Goal: Contribute content: Contribute content

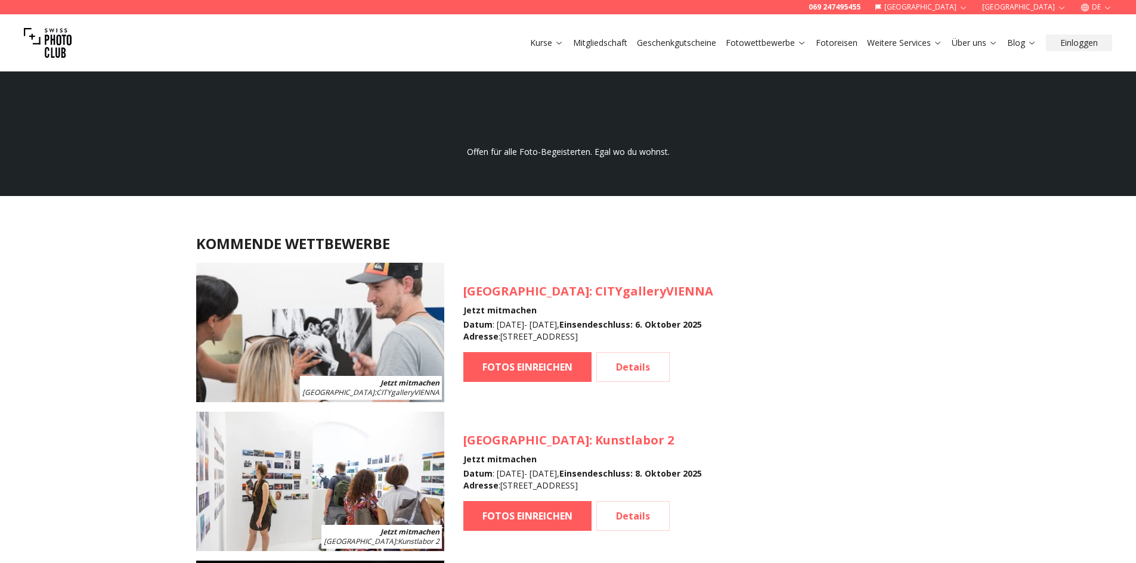
scroll to position [1014, 0]
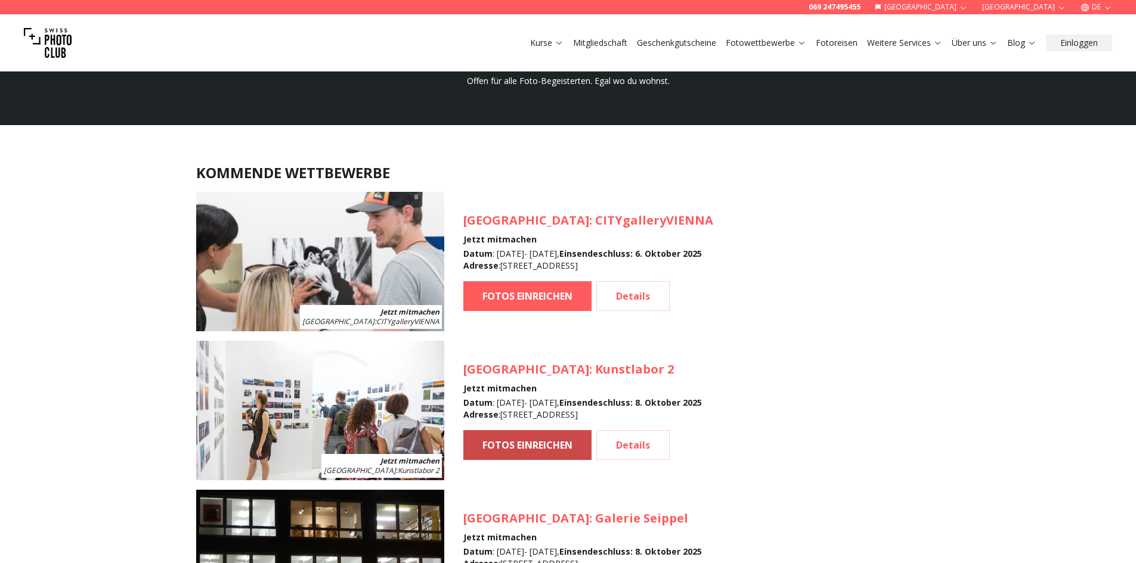
click at [529, 442] on link "FOTOS EINREICHEN" at bounding box center [527, 445] width 128 height 30
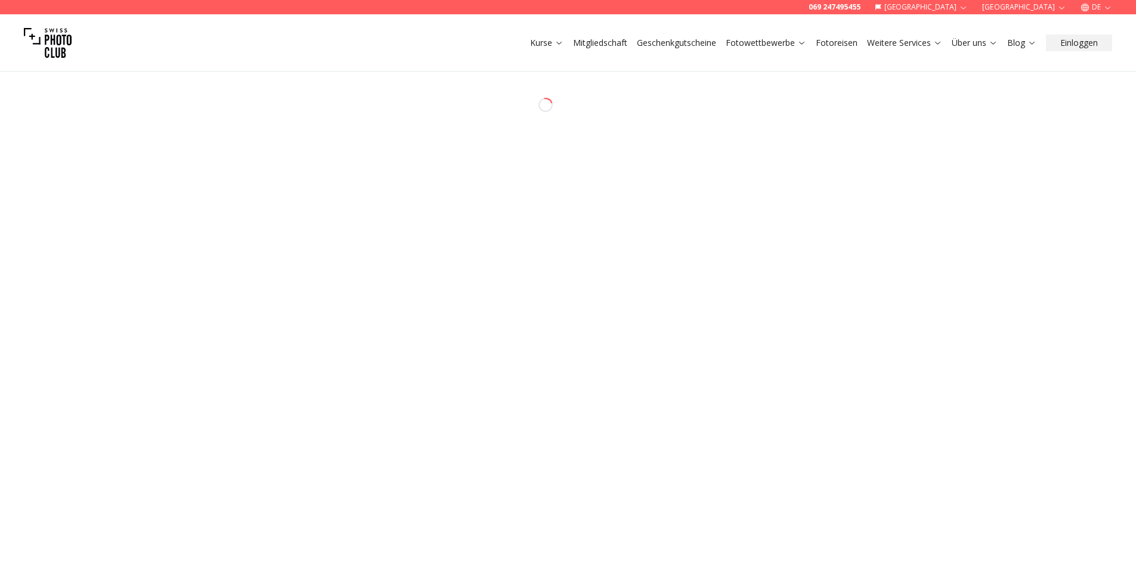
select select "*******"
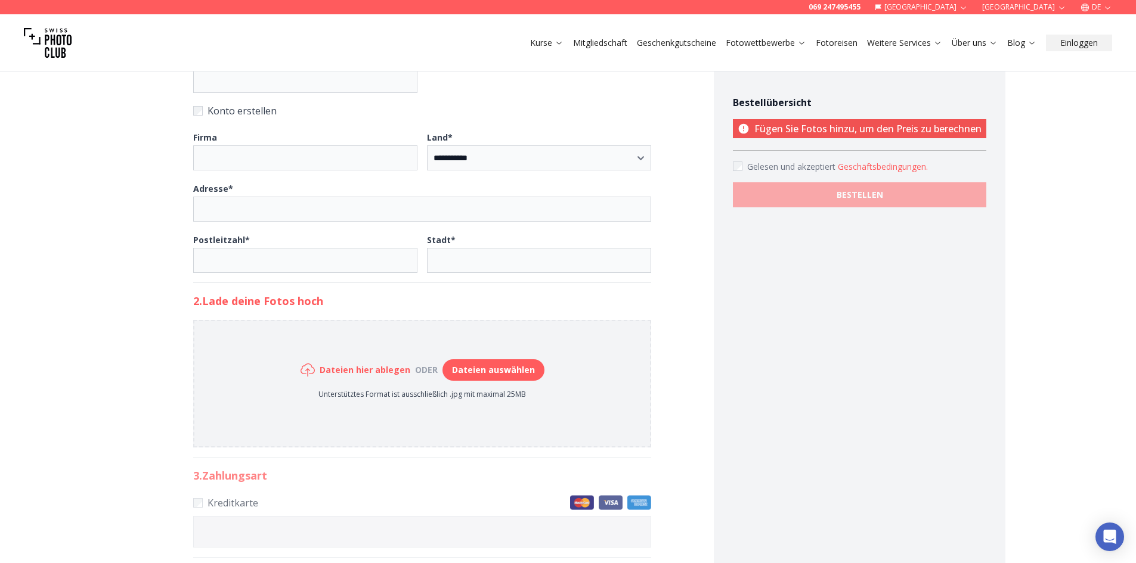
scroll to position [477, 0]
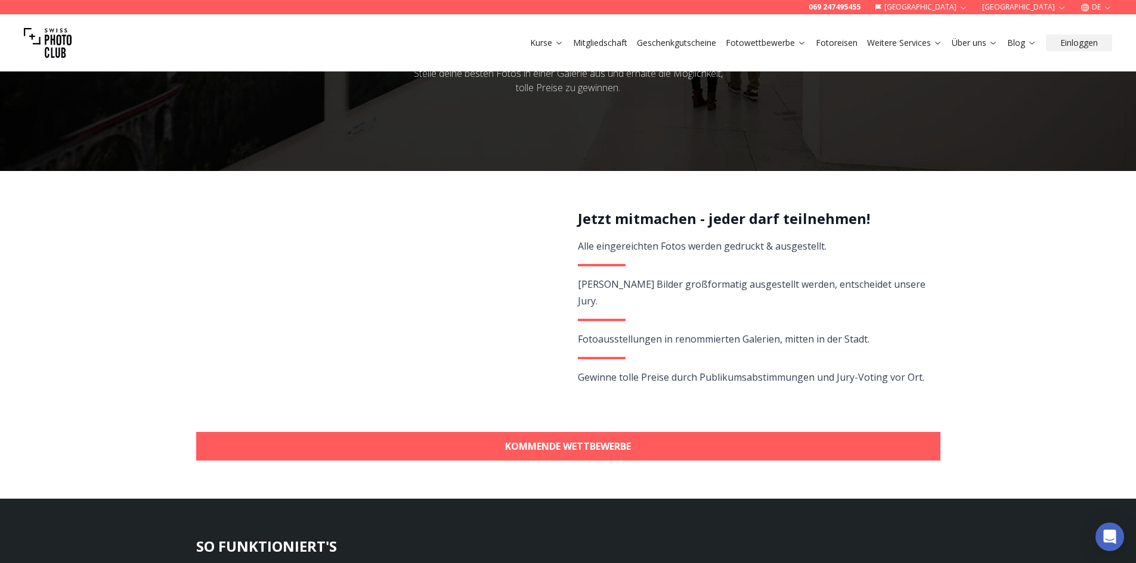
scroll to position [125, 0]
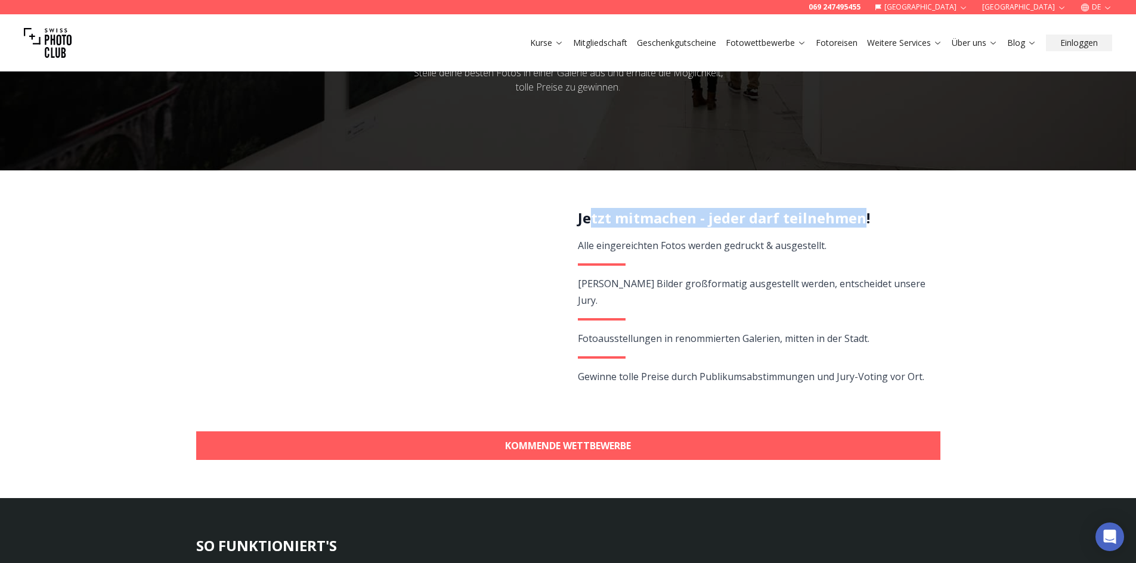
drag, startPoint x: 588, startPoint y: 222, endPoint x: 861, endPoint y: 221, distance: 273.1
click at [861, 221] on h2 "Jetzt mitmachen - jeder darf teilnehmen!" at bounding box center [752, 218] width 349 height 19
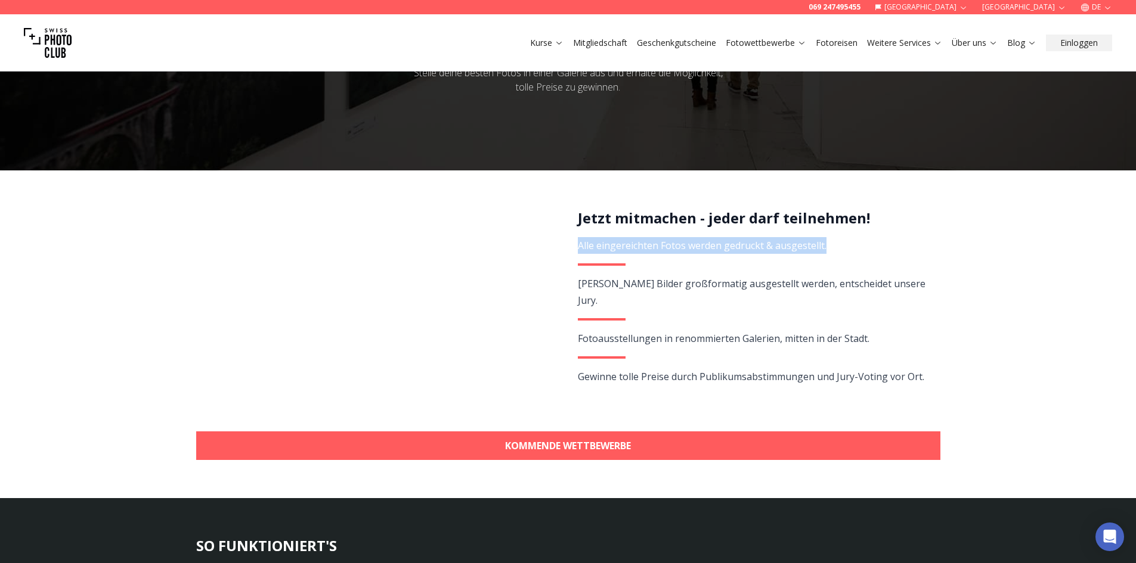
drag, startPoint x: 823, startPoint y: 238, endPoint x: 578, endPoint y: 247, distance: 245.2
click at [578, 247] on div "Jetzt mitmachen - jeder darf teilnehmen! Alle eingereichten Fotos werden gedruc…" at bounding box center [752, 311] width 349 height 204
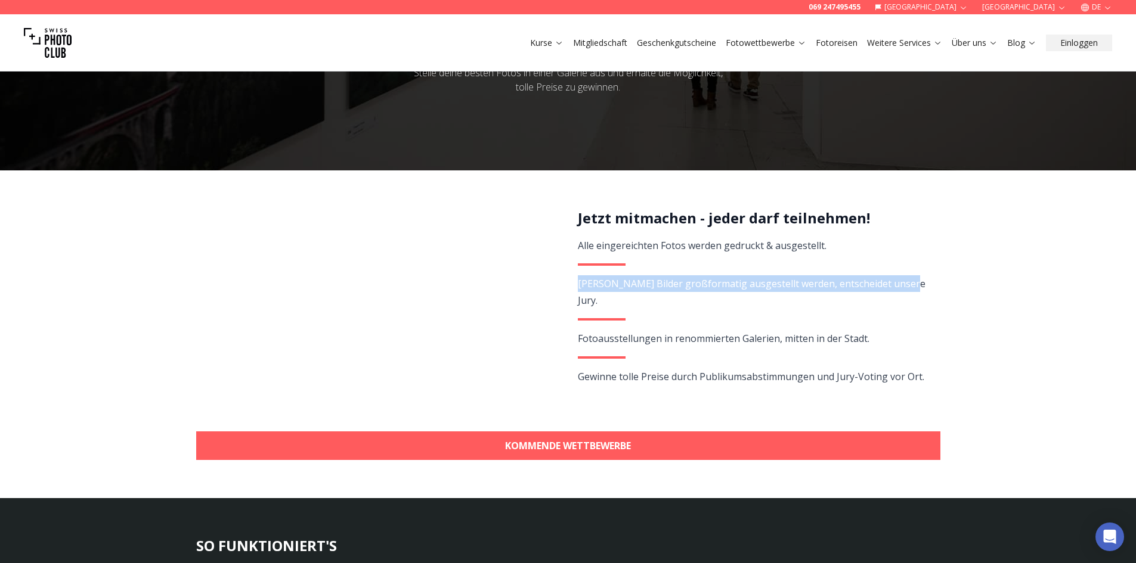
drag, startPoint x: 575, startPoint y: 287, endPoint x: 910, endPoint y: 289, distance: 335.7
click at [910, 289] on div "Jetzt mitmachen - jeder darf teilnehmen! Alle eingereichten Fotos werden gedruc…" at bounding box center [568, 311] width 744 height 204
click at [886, 288] on span "[PERSON_NAME] Bilder großformatig ausgestellt werden, entscheidet unsere Jury." at bounding box center [752, 292] width 348 height 30
drag, startPoint x: 847, startPoint y: 281, endPoint x: 923, endPoint y: 285, distance: 76.4
click at [923, 285] on div "Jetzt mitmachen - jeder darf teilnehmen! Alle eingereichten Fotos werden gedruc…" at bounding box center [752, 311] width 349 height 204
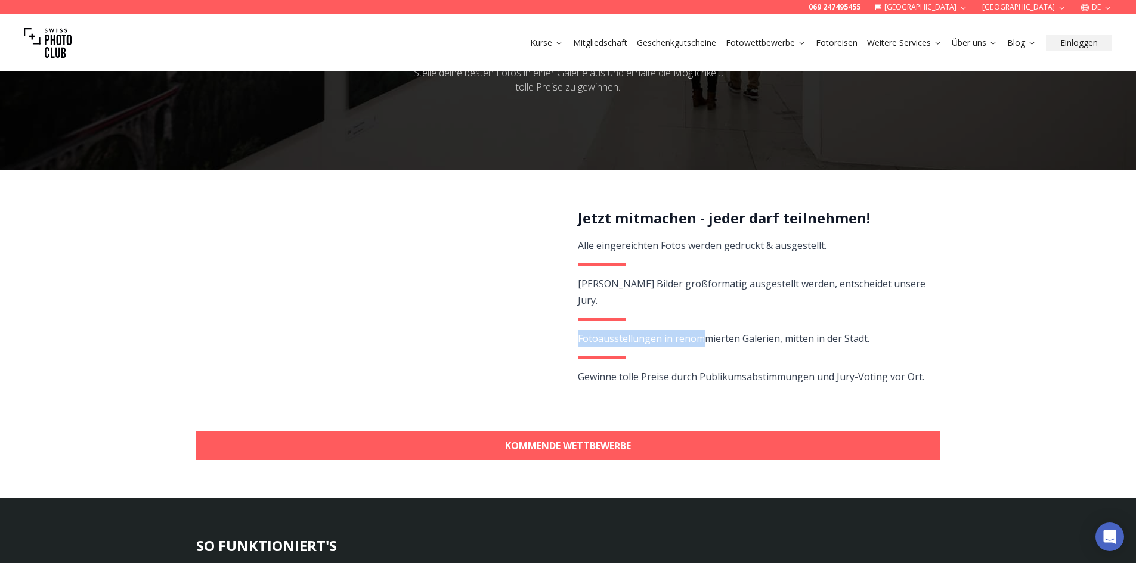
drag, startPoint x: 718, startPoint y: 324, endPoint x: 859, endPoint y: 332, distance: 140.9
click at [859, 332] on div "Jetzt mitmachen - jeder darf teilnehmen! Alle eingereichten Fotos werden gedruc…" at bounding box center [752, 311] width 349 height 204
click at [863, 332] on span "Fotoausstellungen in renommierten Galerien, mitten in der Stadt." at bounding box center [724, 338] width 292 height 13
drag, startPoint x: 581, startPoint y: 367, endPoint x: 673, endPoint y: 360, distance: 92.1
click at [673, 360] on div "Jetzt mitmachen - jeder darf teilnehmen! Alle eingereichten Fotos werden gedruc…" at bounding box center [752, 311] width 349 height 204
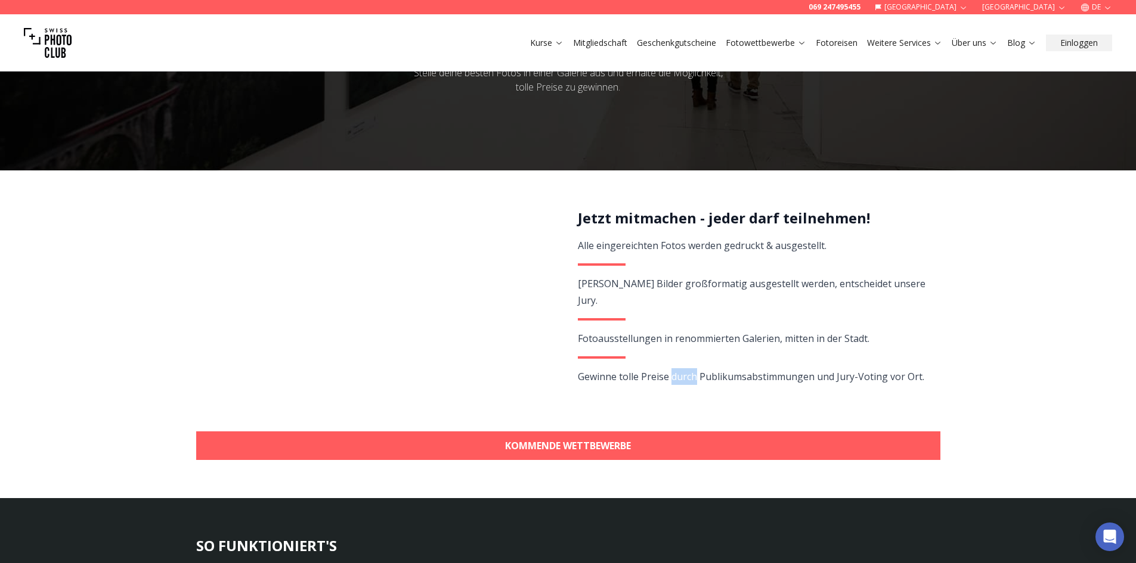
drag, startPoint x: 677, startPoint y: 361, endPoint x: 701, endPoint y: 360, distance: 24.5
click at [692, 370] on span "Gewinne tolle Preise durch Publikumsabstimmungen und Jury-Voting vor Ort." at bounding box center [751, 376] width 346 height 13
drag, startPoint x: 718, startPoint y: 364, endPoint x: 943, endPoint y: 358, distance: 225.4
click at [943, 358] on section "Jetzt mitmachen - jeder darf teilnehmen! Alle eingereichten Fotos werden gedruc…" at bounding box center [568, 335] width 763 height 252
click at [773, 371] on div "Jetzt mitmachen - jeder darf teilnehmen! Alle eingereichten Fotos werden gedruc…" at bounding box center [752, 311] width 349 height 204
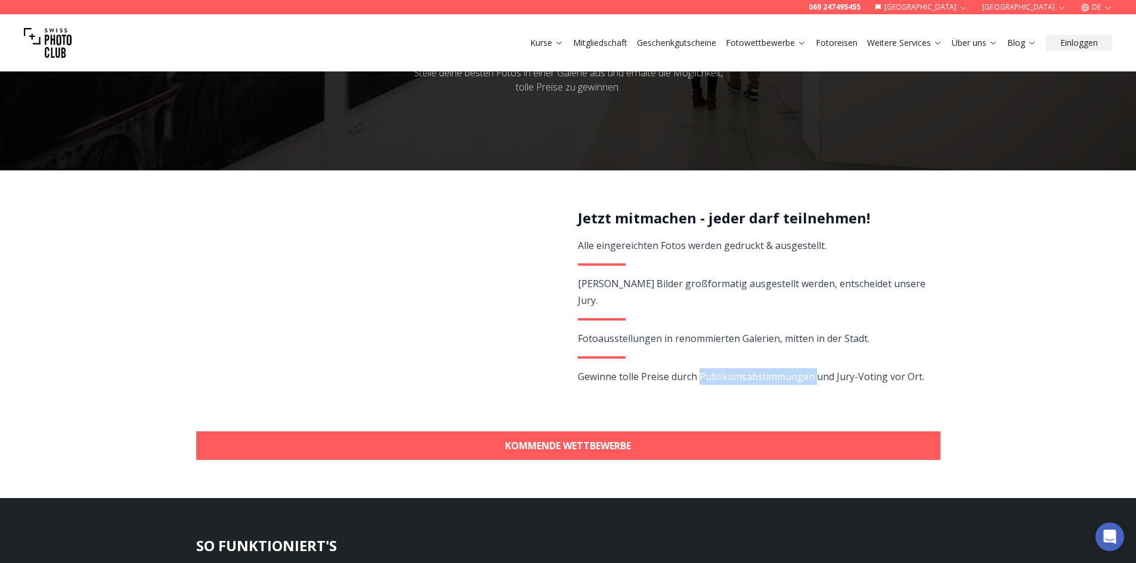
drag, startPoint x: 701, startPoint y: 358, endPoint x: 817, endPoint y: 355, distance: 116.9
click at [817, 370] on span "Gewinne tolle Preise durch Publikumsabstimmungen und Jury-Voting vor Ort." at bounding box center [751, 376] width 346 height 13
drag, startPoint x: 838, startPoint y: 357, endPoint x: 925, endPoint y: 362, distance: 87.2
click at [925, 362] on div "Jetzt mitmachen - jeder darf teilnehmen! Alle eingereichten Fotos werden gedruc…" at bounding box center [752, 311] width 349 height 204
drag, startPoint x: 702, startPoint y: 361, endPoint x: 814, endPoint y: 353, distance: 111.8
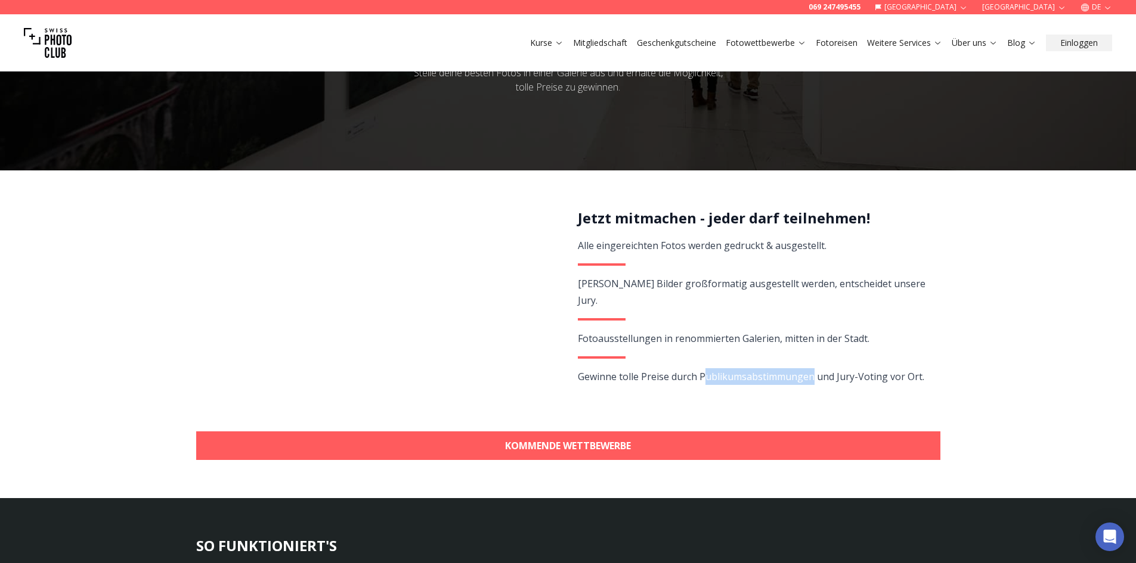
click at [814, 353] on div "Jetzt mitmachen - jeder darf teilnehmen! Alle eingereichten Fotos werden gedruc…" at bounding box center [752, 311] width 349 height 204
click at [724, 367] on div "Jetzt mitmachen - jeder darf teilnehmen! Alle eingereichten Fotos werden gedruc…" at bounding box center [752, 311] width 349 height 204
drag, startPoint x: 697, startPoint y: 358, endPoint x: 815, endPoint y: 353, distance: 118.2
click at [815, 353] on div "Jetzt mitmachen - jeder darf teilnehmen! Alle eingereichten Fotos werden gedruc…" at bounding box center [752, 311] width 349 height 204
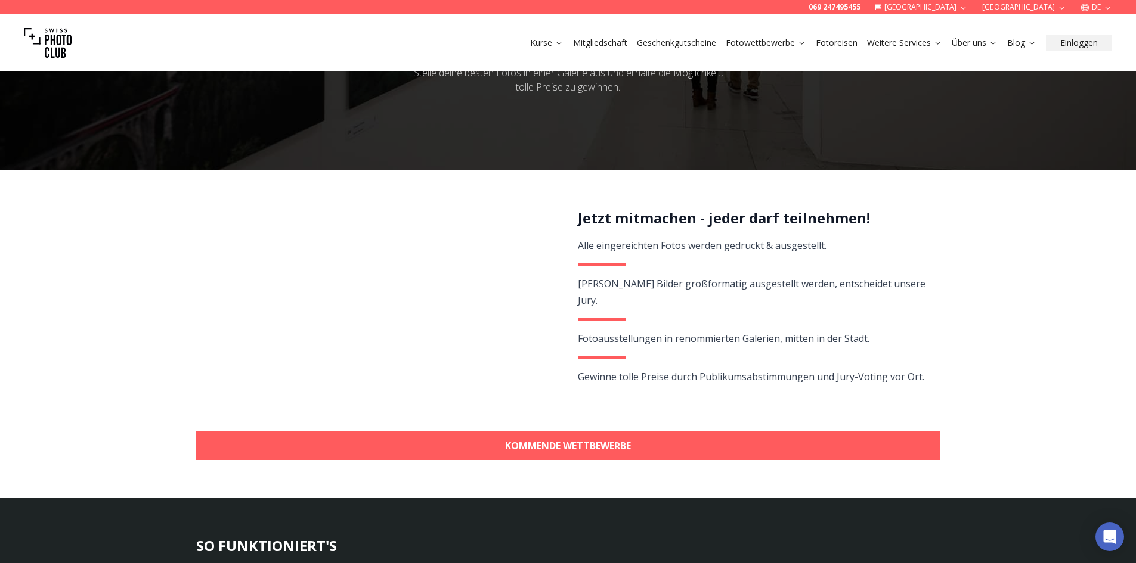
click at [869, 282] on span "[PERSON_NAME] Bilder großformatig ausgestellt werden, entscheidet unsere Jury." at bounding box center [752, 292] width 348 height 30
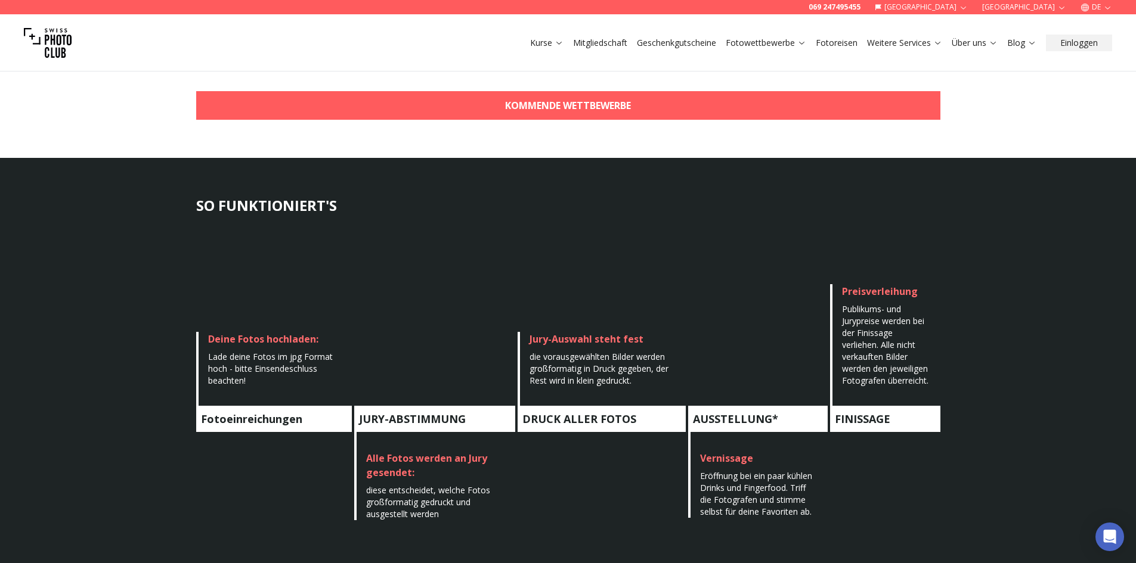
scroll to position [645, 0]
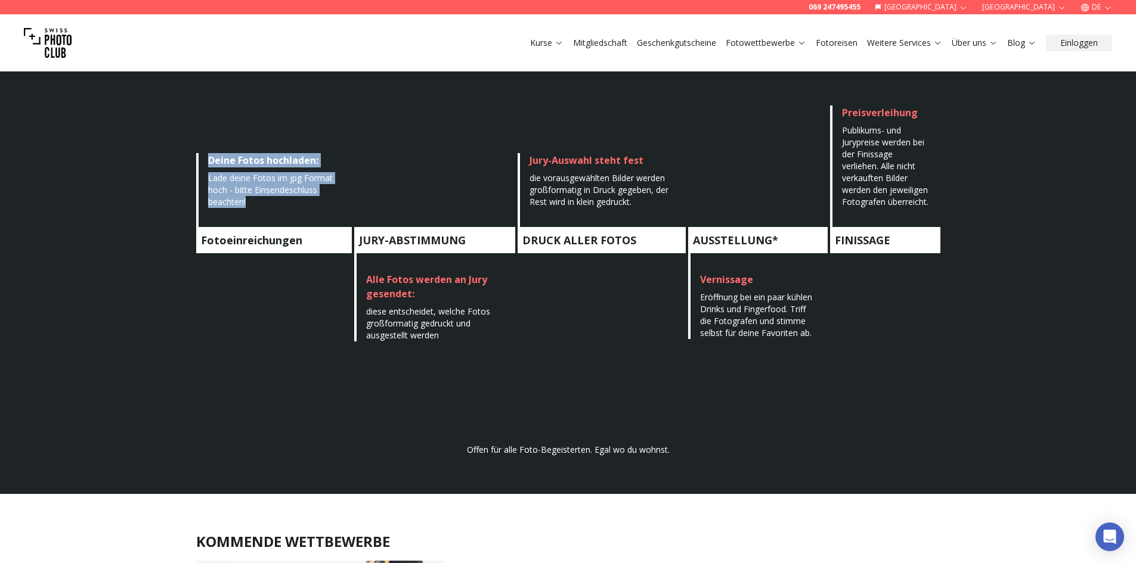
drag, startPoint x: 202, startPoint y: 162, endPoint x: 274, endPoint y: 219, distance: 91.7
click at [274, 219] on div "Deine Fotos hochladen: Lade deine Fotos im jpg Format hoch - bitte Einsendeschl…" at bounding box center [274, 190] width 156 height 74
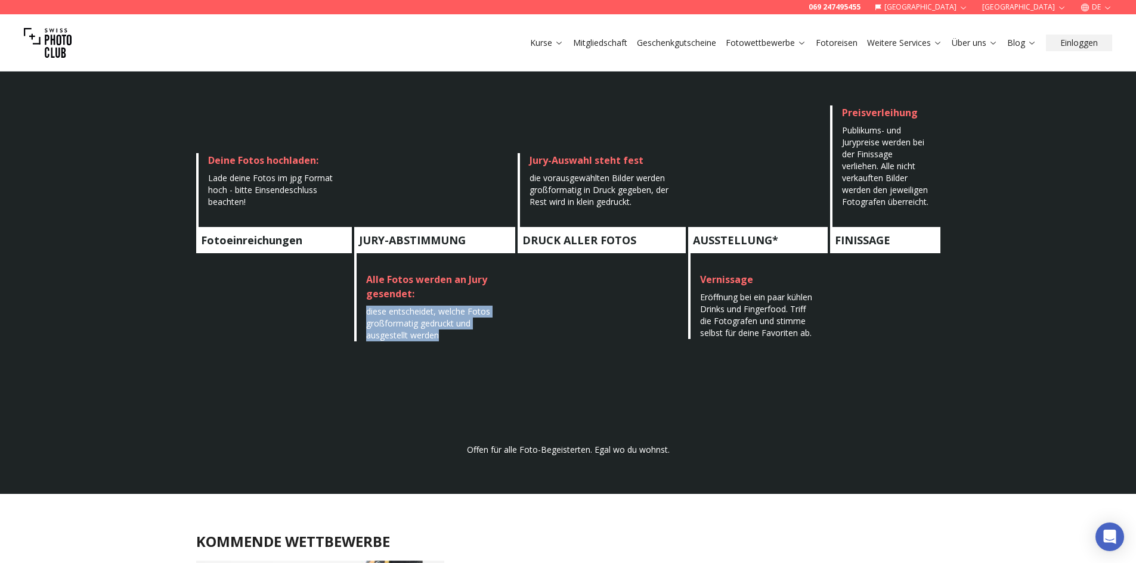
drag, startPoint x: 443, startPoint y: 339, endPoint x: 365, endPoint y: 302, distance: 86.4
click at [365, 302] on div "Alle Fotos werden an Jury gesendet: diese entscheidet, welche Fotos großformati…" at bounding box center [434, 297] width 161 height 88
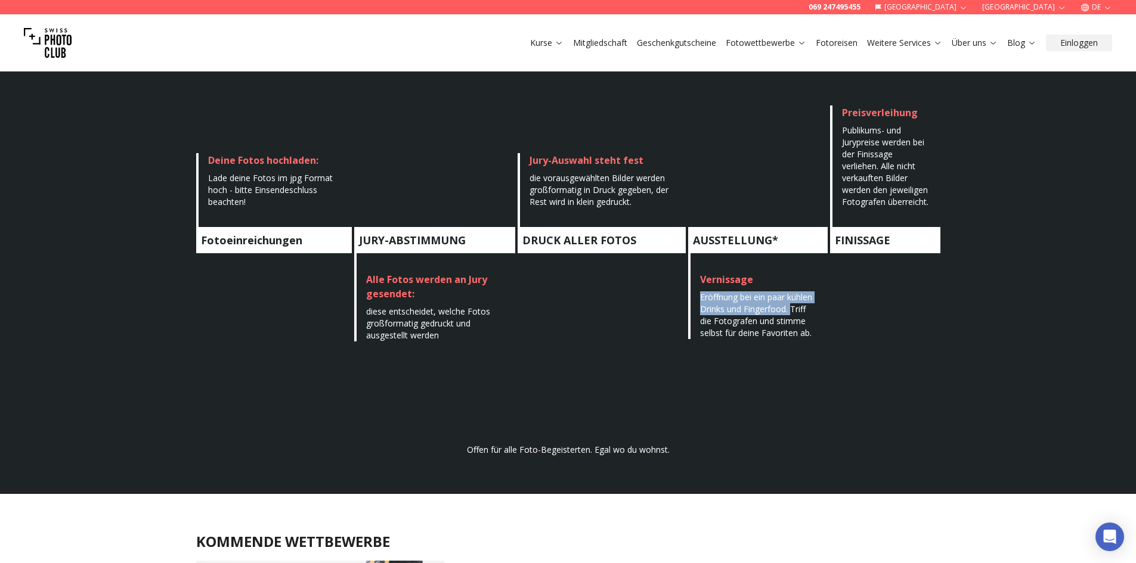
drag, startPoint x: 708, startPoint y: 295, endPoint x: 790, endPoint y: 309, distance: 83.0
click at [790, 309] on div "Vernissage Eröffnung bei ein paar kühlen Drinks und Fingerfood. Triff die Fotog…" at bounding box center [758, 296] width 140 height 86
click at [770, 312] on span "Eröffnung bei ein paar kühlen Drinks und Fingerfood. Triff die Fotografen und s…" at bounding box center [756, 315] width 112 height 47
drag, startPoint x: 792, startPoint y: 311, endPoint x: 812, endPoint y: 332, distance: 29.1
click at [812, 332] on span "Eröffnung bei ein paar kühlen Drinks und Fingerfood. Triff die Fotografen und s…" at bounding box center [756, 315] width 112 height 47
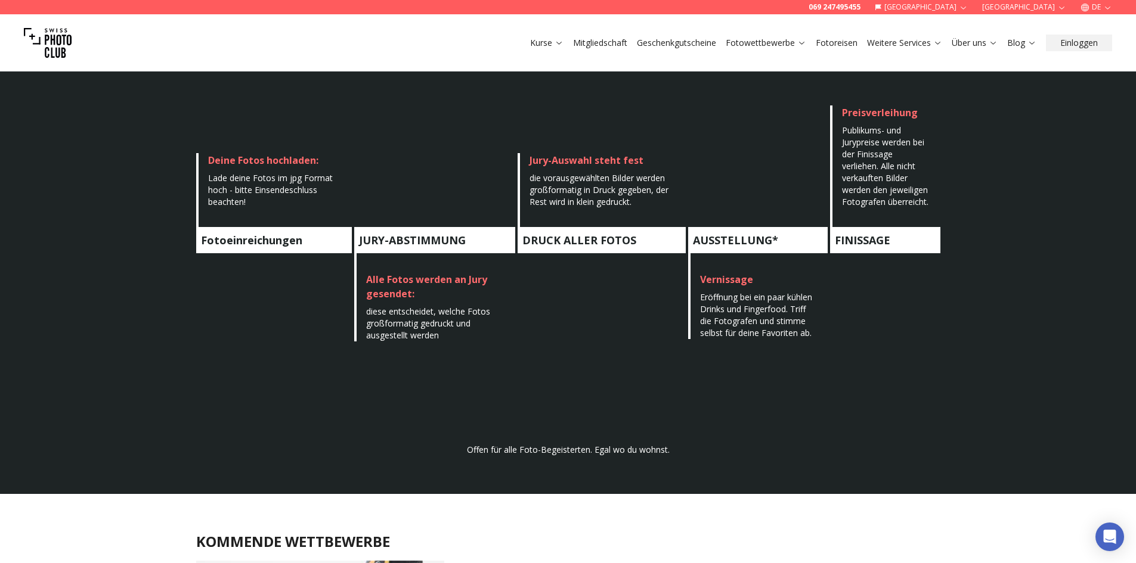
click at [845, 125] on span "Publikums- und Jurypreise werden bei der Finissage verliehen. Alle nicht verkau…" at bounding box center [885, 166] width 86 height 83
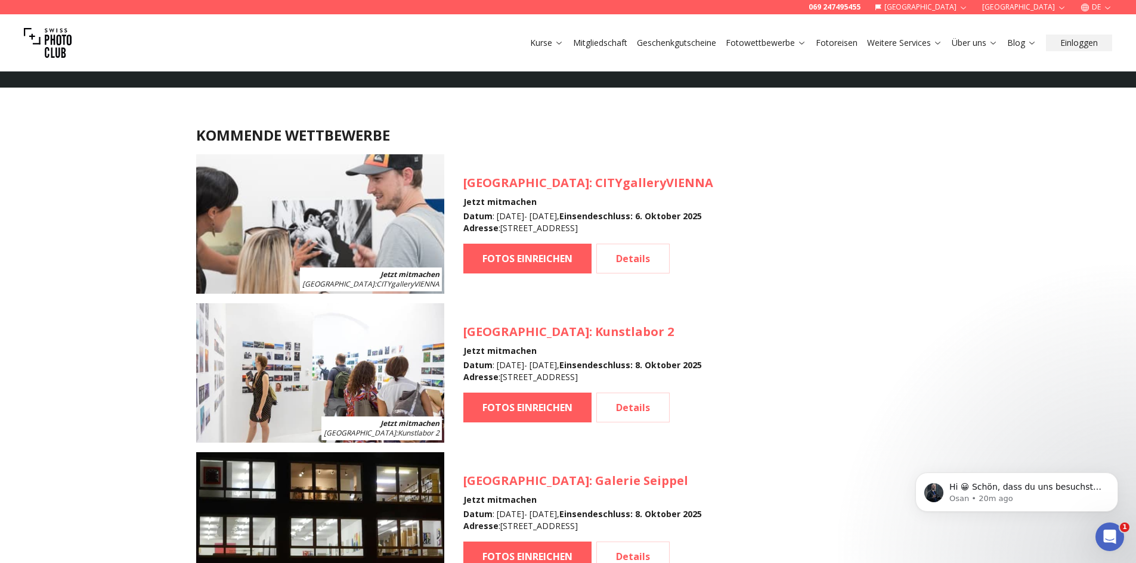
scroll to position [1034, 0]
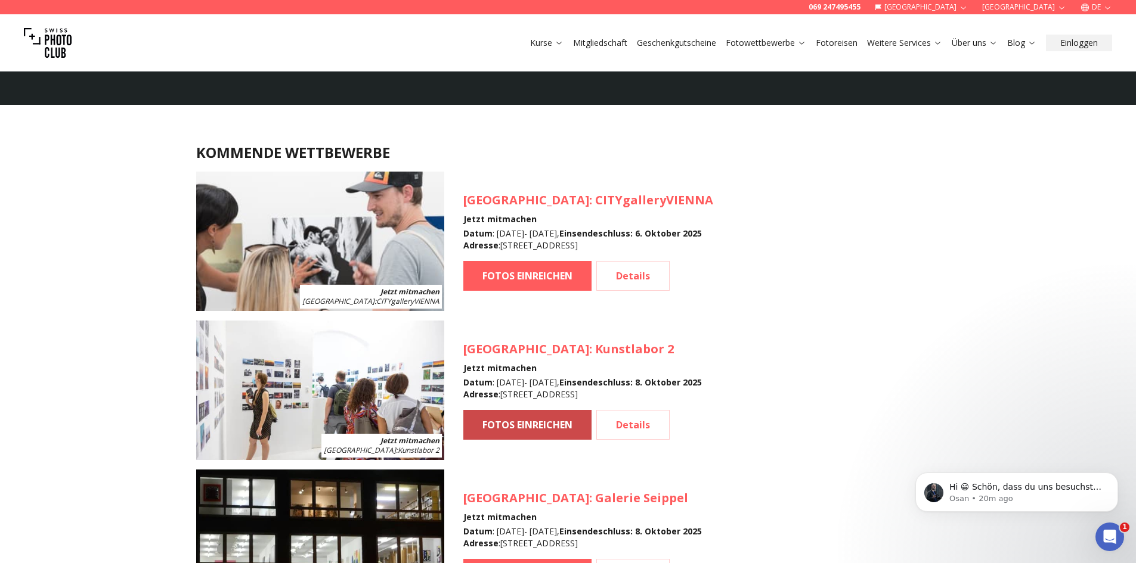
click at [506, 424] on link "FOTOS EINREICHEN" at bounding box center [527, 425] width 128 height 30
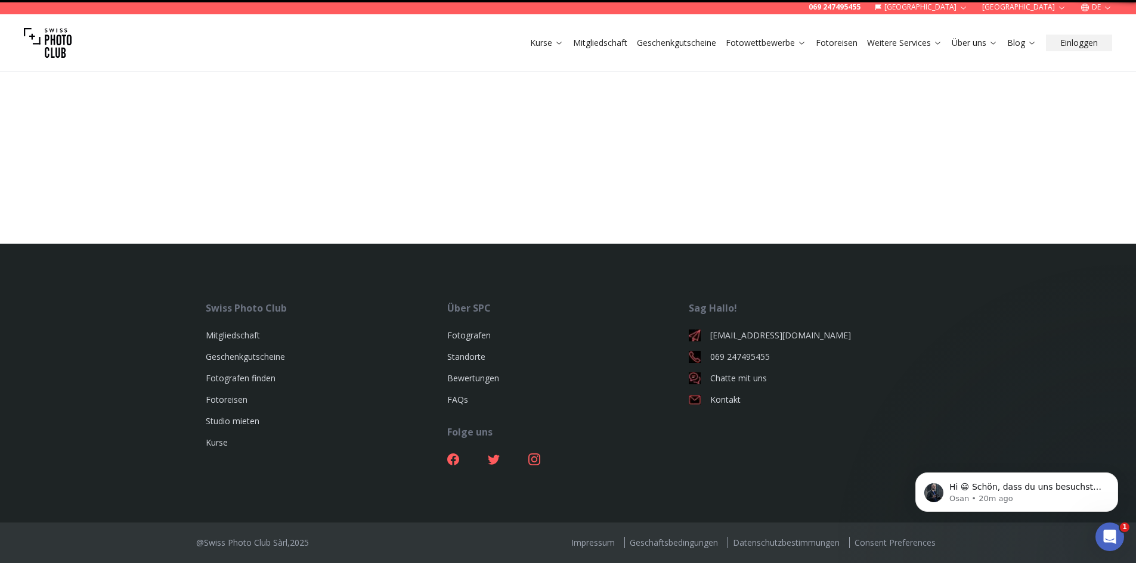
select select "*******"
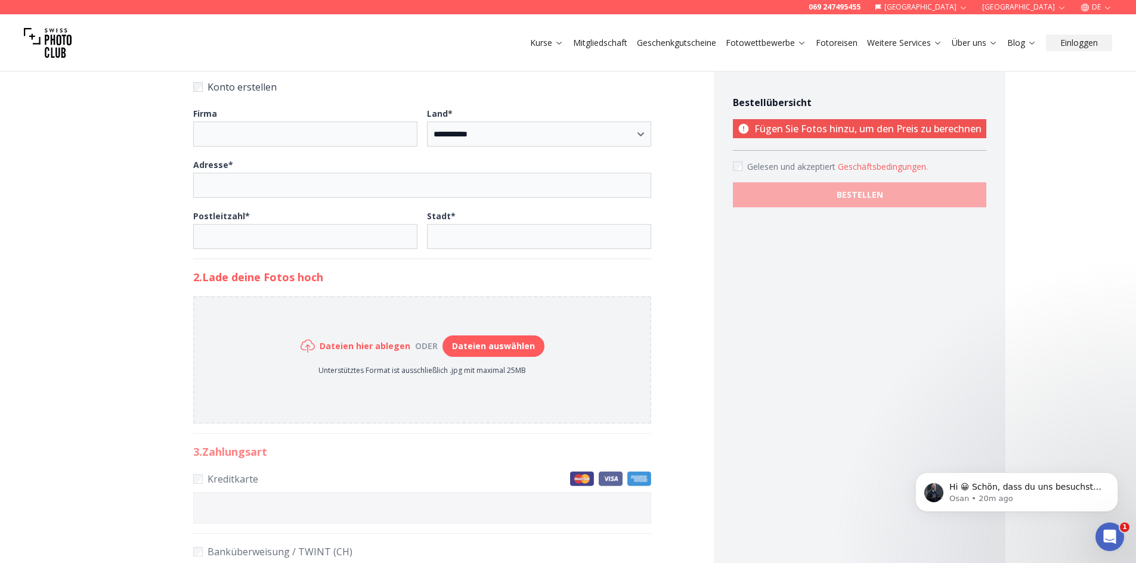
scroll to position [414, 0]
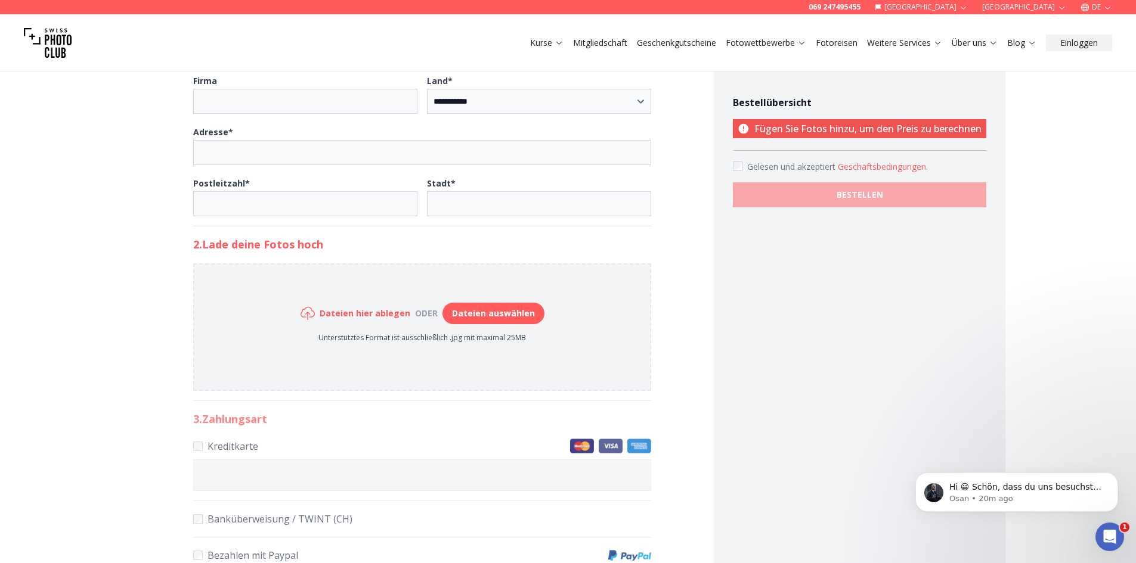
click at [515, 316] on button "Dateien auswählen" at bounding box center [493, 313] width 102 height 21
type input "**********"
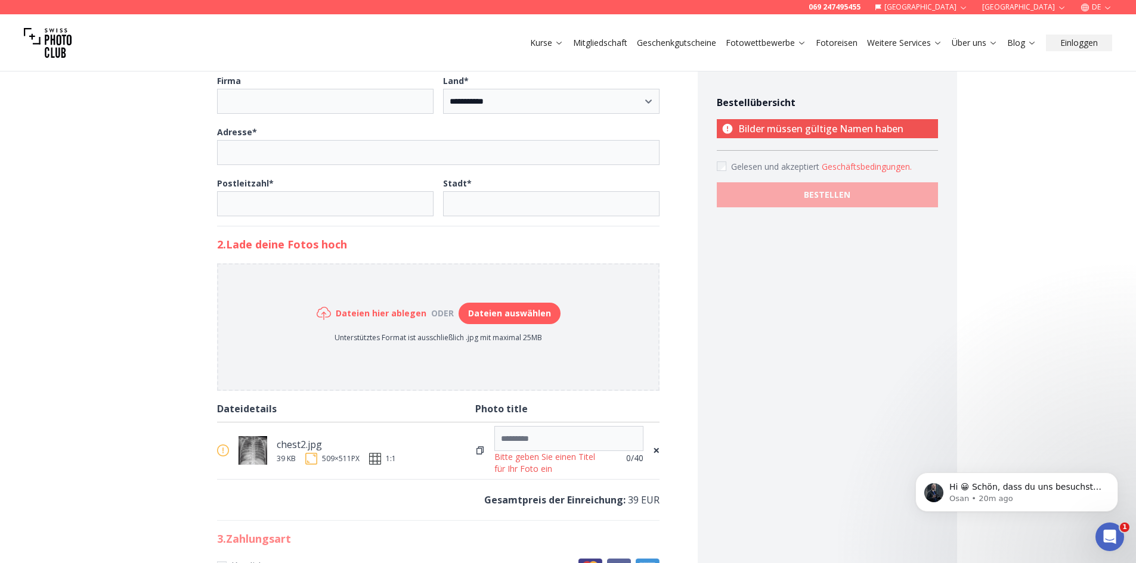
scroll to position [476, 0]
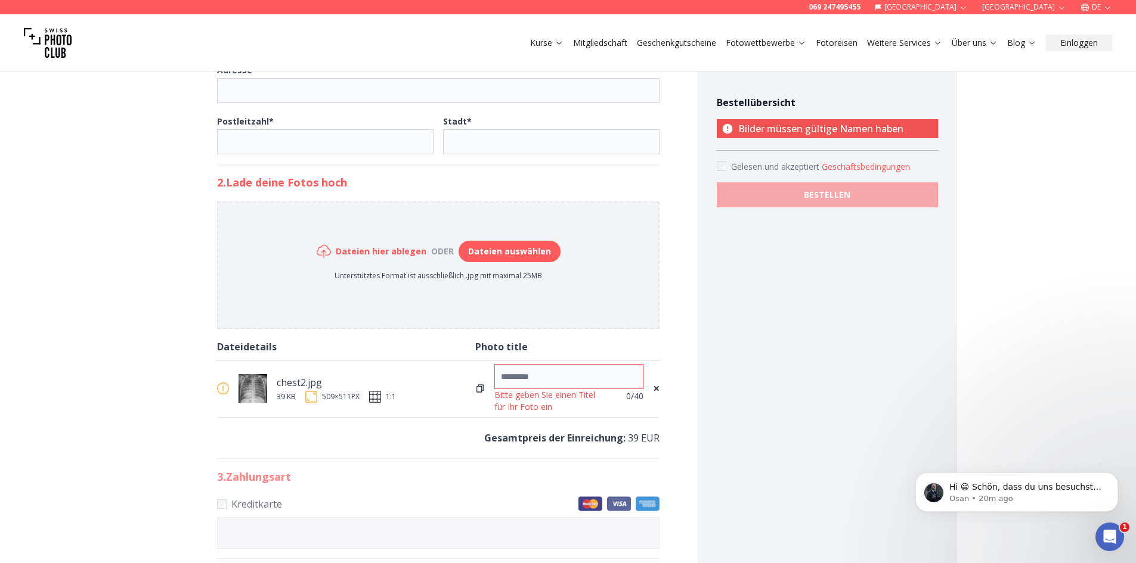
click at [554, 378] on input at bounding box center [568, 376] width 149 height 25
click at [653, 388] on span "×" at bounding box center [656, 388] width 7 height 17
